Goal: Task Accomplishment & Management: Use online tool/utility

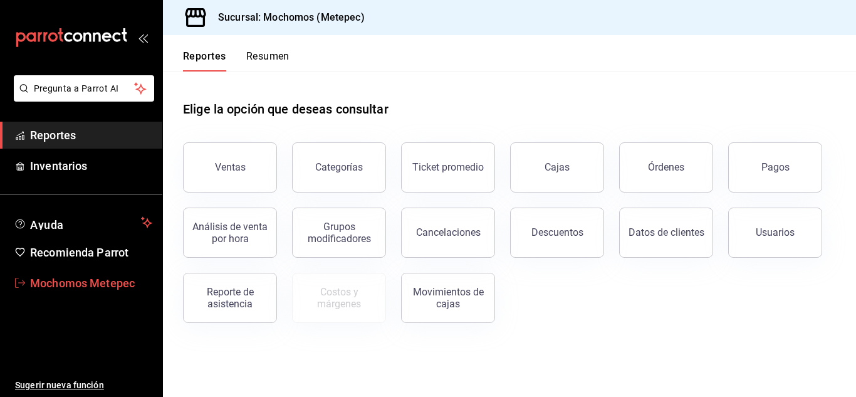
click at [65, 285] on span "Mochomos Metepec" at bounding box center [91, 282] width 122 height 17
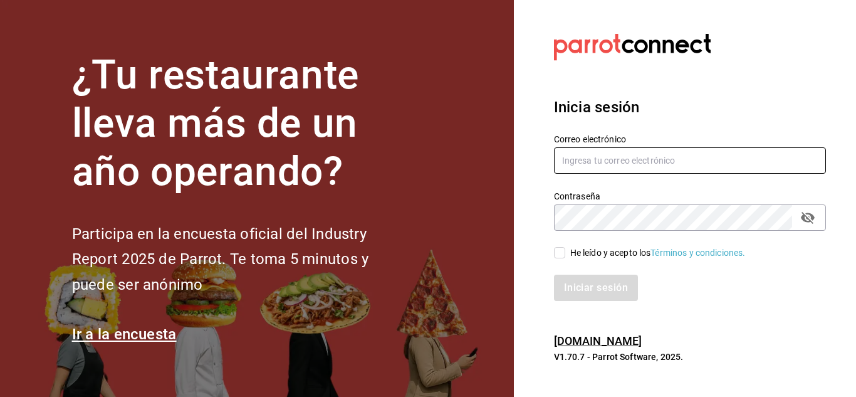
type input "[EMAIL_ADDRESS][DOMAIN_NAME]"
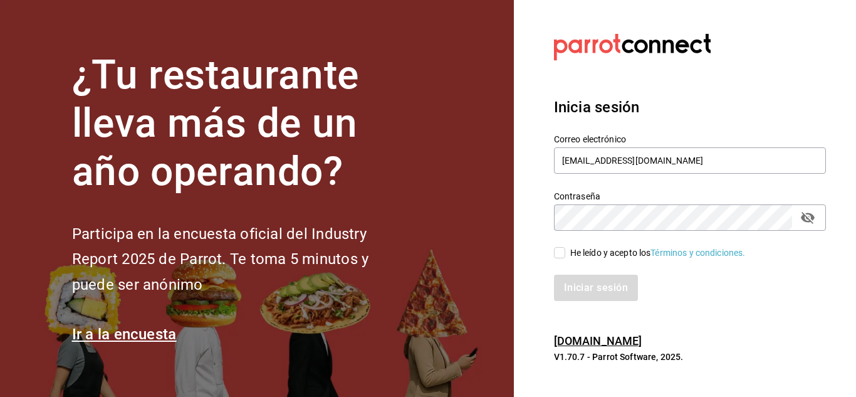
click at [557, 250] on input "He leído y acepto los Términos y condiciones." at bounding box center [559, 252] width 11 height 11
click at [575, 289] on button "Iniciar sesión" at bounding box center [596, 287] width 85 height 26
click at [559, 256] on input "He leído y acepto los Términos y condiciones." at bounding box center [559, 252] width 11 height 11
checkbox input "true"
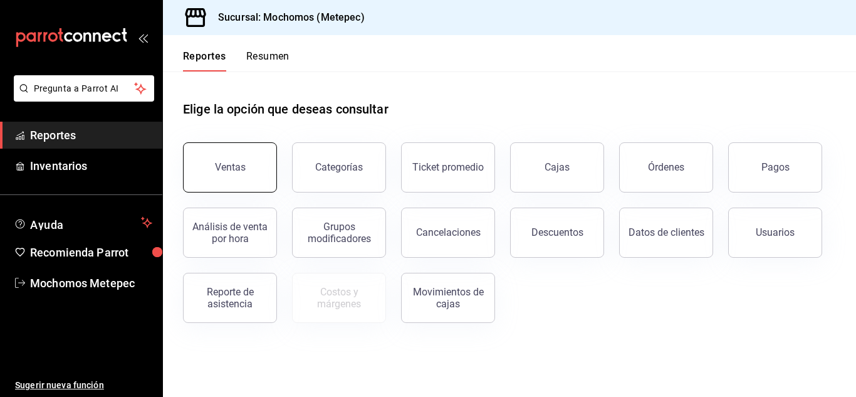
click at [234, 168] on div "Ventas" at bounding box center [230, 167] width 31 height 12
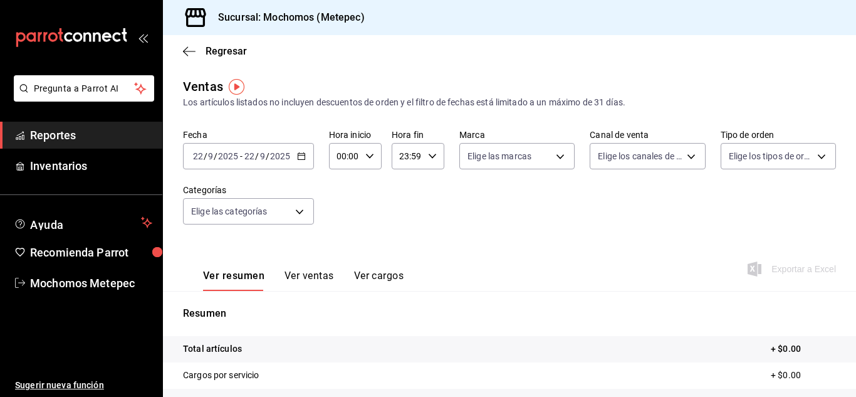
click at [370, 158] on icon "button" at bounding box center [369, 156] width 9 height 9
click at [340, 175] on span "05" at bounding box center [341, 178] width 6 height 10
type input "05:00"
click at [428, 153] on div at bounding box center [428, 198] width 856 height 397
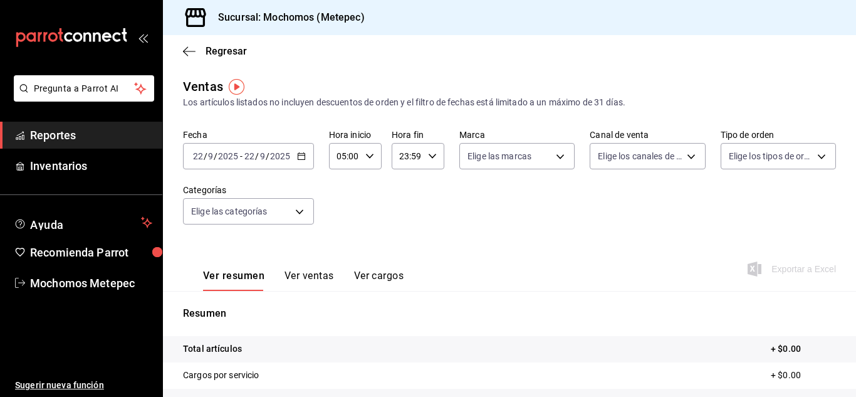
click at [428, 153] on icon "button" at bounding box center [432, 156] width 9 height 9
click at [402, 234] on span "05" at bounding box center [403, 231] width 6 height 10
click at [428, 190] on span "00" at bounding box center [428, 188] width 6 height 10
type input "05:00"
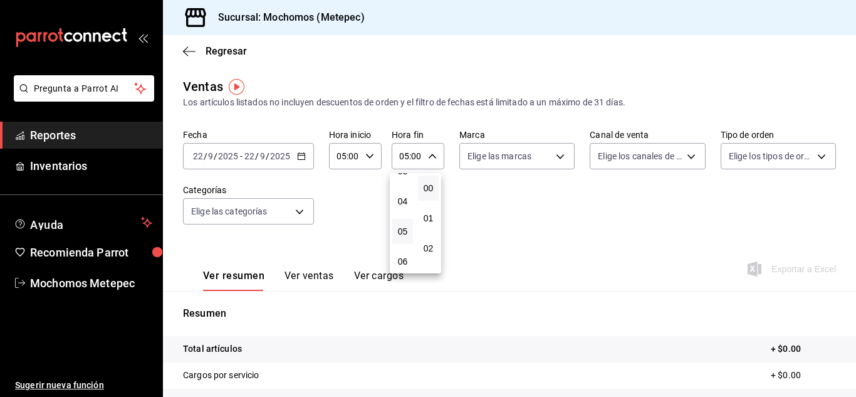
click at [298, 152] on div at bounding box center [428, 198] width 856 height 397
click at [299, 157] on icon "button" at bounding box center [301, 156] width 9 height 9
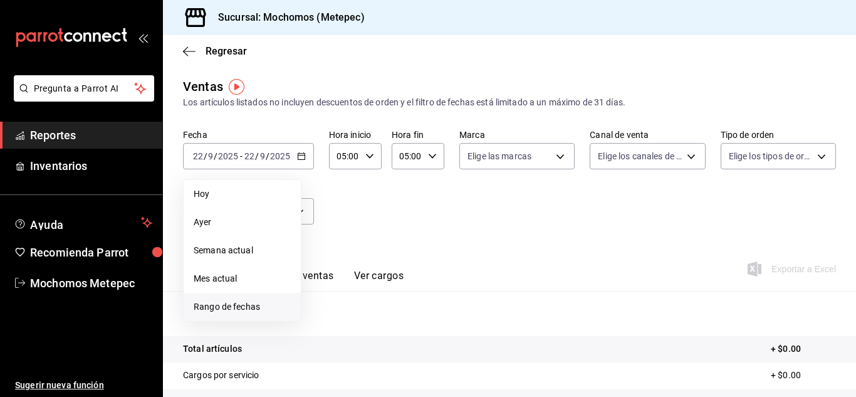
click at [230, 303] on span "Rango de fechas" at bounding box center [242, 306] width 97 height 13
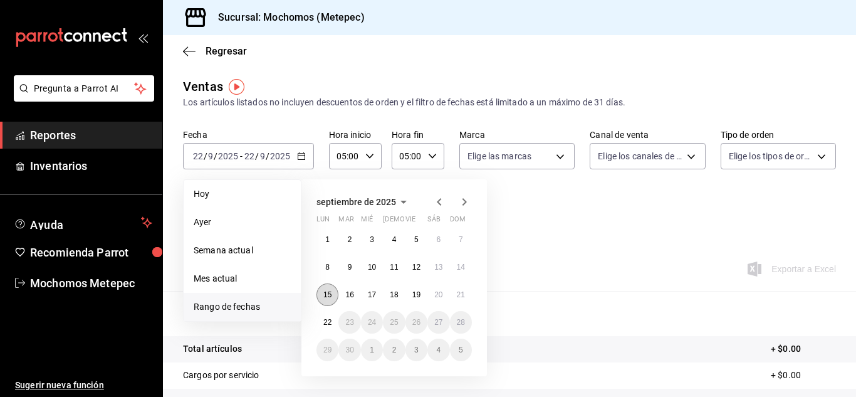
click at [329, 294] on abbr "15" at bounding box center [327, 294] width 8 height 9
click at [329, 323] on abbr "22" at bounding box center [327, 322] width 8 height 9
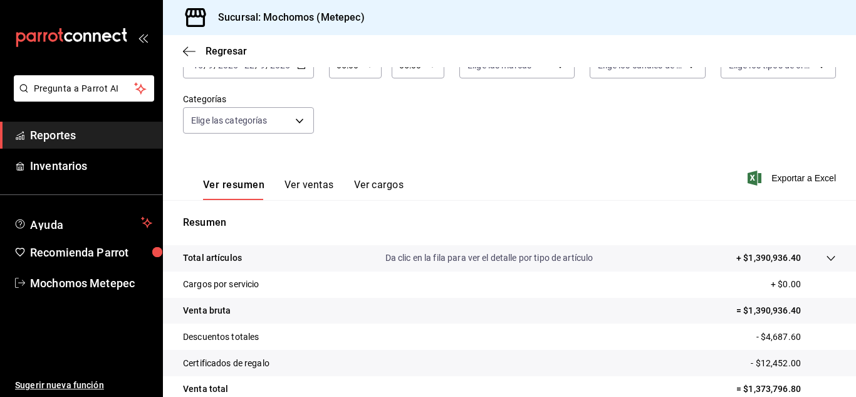
scroll to position [91, 0]
click at [781, 179] on span "Exportar a Excel" at bounding box center [793, 177] width 86 height 15
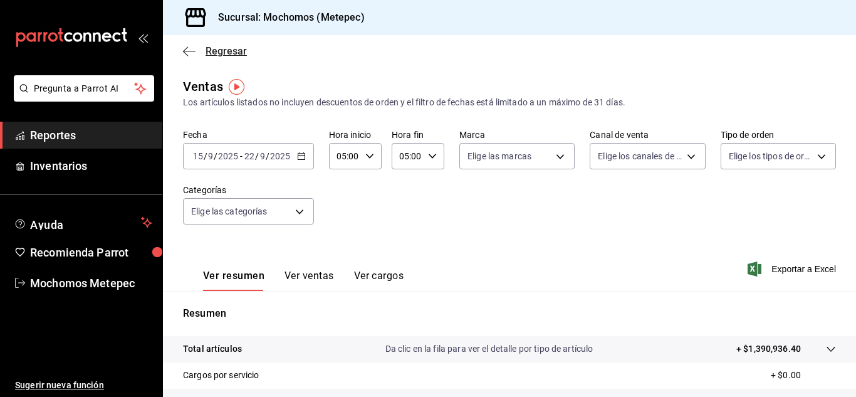
click at [187, 49] on icon "button" at bounding box center [189, 51] width 13 height 11
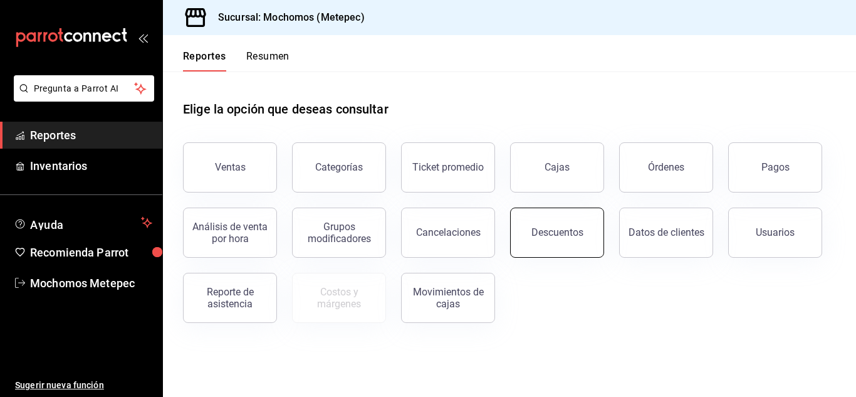
click at [558, 232] on div "Descuentos" at bounding box center [557, 232] width 52 height 12
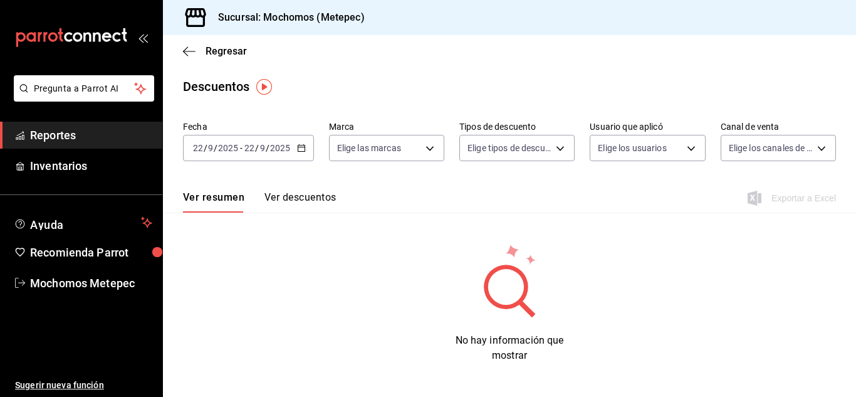
click at [301, 147] on \(Stroke\) "button" at bounding box center [301, 147] width 7 height 1
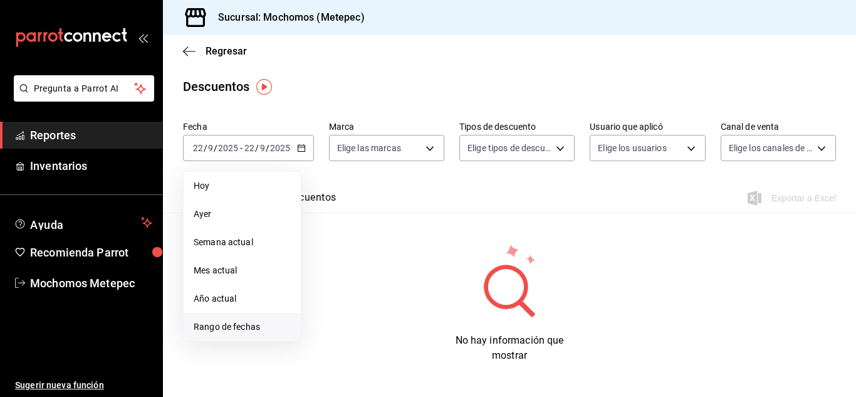
click at [228, 324] on span "Rango de fechas" at bounding box center [242, 326] width 97 height 13
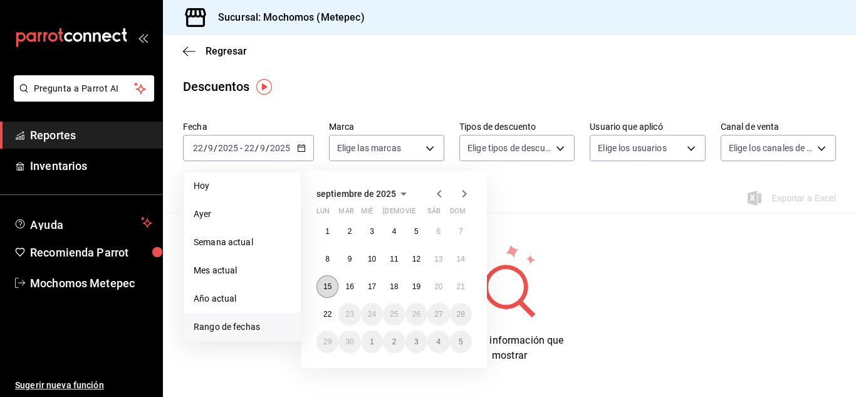
click at [331, 283] on abbr "15" at bounding box center [327, 286] width 8 height 9
click at [328, 314] on abbr "22" at bounding box center [327, 313] width 8 height 9
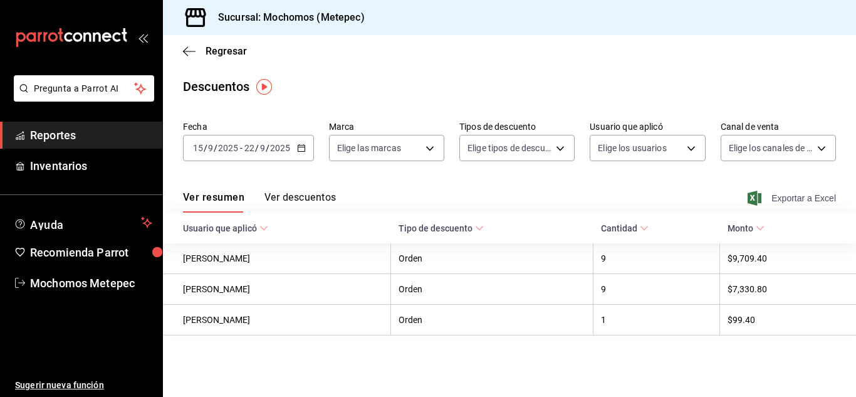
click at [783, 196] on span "Exportar a Excel" at bounding box center [793, 197] width 86 height 15
